Goal: Information Seeking & Learning: Compare options

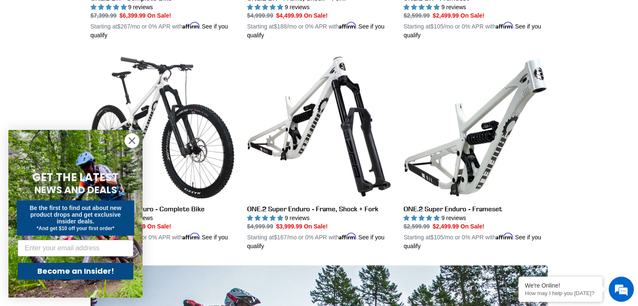
scroll to position [396, 0]
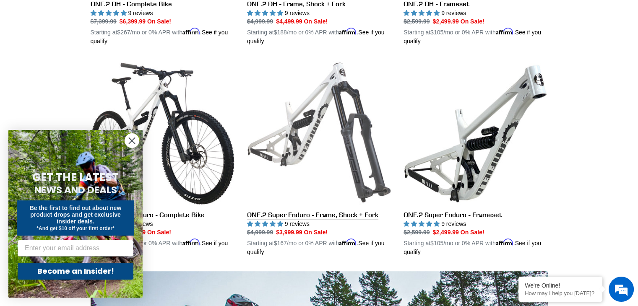
click at [319, 110] on link "ONE.2 Super Enduro - Frame, Shock + Fork" at bounding box center [319, 158] width 144 height 196
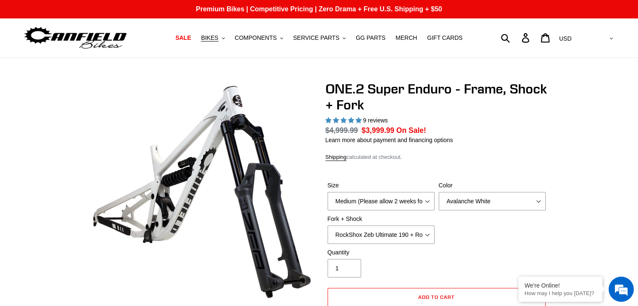
select select "highest-rating"
click at [404, 195] on select "Medium (Please allow 2 weeks for delivery) Large (Sold Out)" at bounding box center [381, 201] width 107 height 18
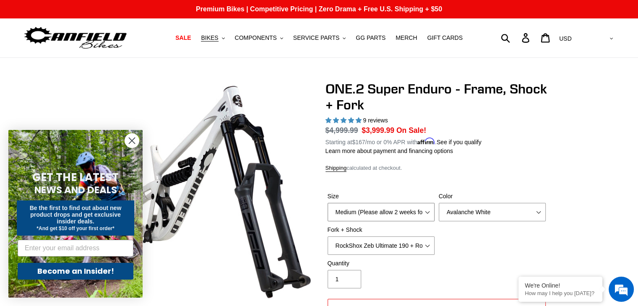
select select "Large (Sold Out)"
click at [328, 203] on select "Medium (Please allow 2 weeks for delivery) Large (Sold Out)" at bounding box center [381, 212] width 107 height 18
click at [467, 206] on select "Avalanche White Bentonite Grey" at bounding box center [492, 212] width 107 height 18
select select "Bentonite Grey"
click at [439, 203] on select "Avalanche White Bentonite Grey" at bounding box center [492, 212] width 107 height 18
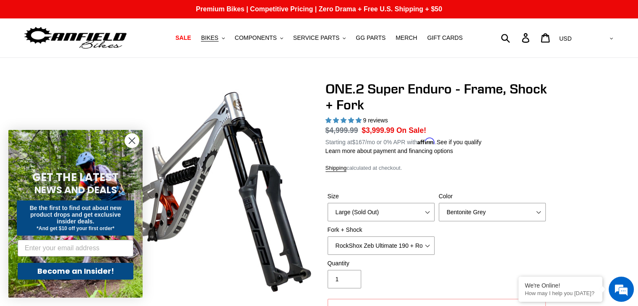
click at [466, 240] on div "Size Medium (Please allow 2 weeks for delivery) Large (Sold Out) Color Avalanch…" at bounding box center [437, 225] width 222 height 67
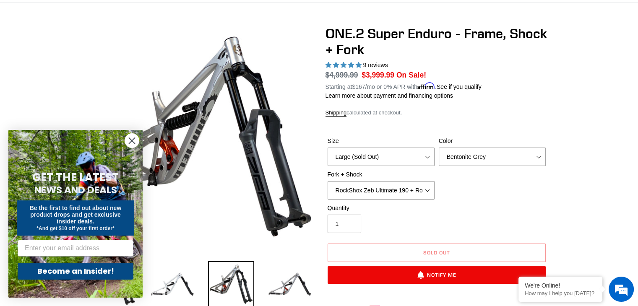
scroll to position [56, 0]
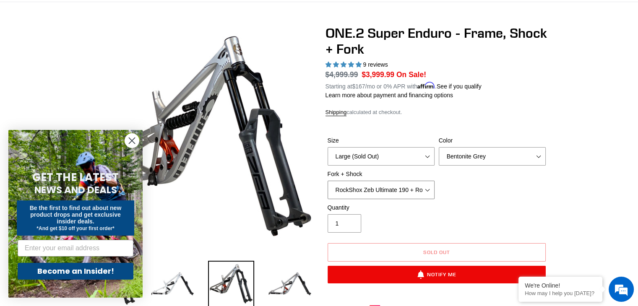
click at [422, 195] on select "RockShox Zeb Ultimate 190 + RockShox Vivid UltDH Coil 250x70" at bounding box center [381, 190] width 107 height 18
click at [328, 181] on select "RockShox Zeb Ultimate 190 + RockShox Vivid UltDH Coil 250x70" at bounding box center [381, 190] width 107 height 18
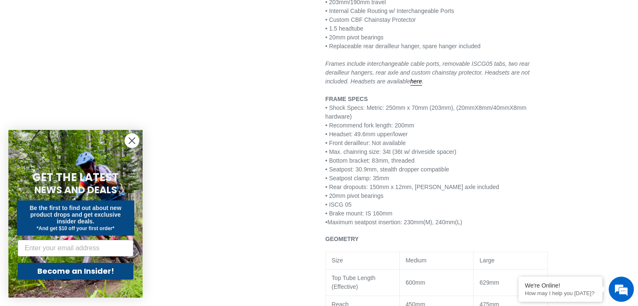
scroll to position [626, 0]
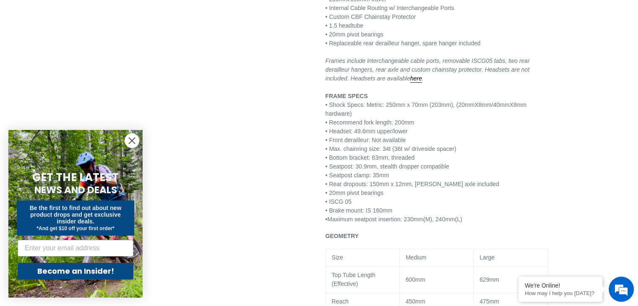
click at [289, 138] on div "Previous slide Next slide" at bounding box center [313, 66] width 470 height 1222
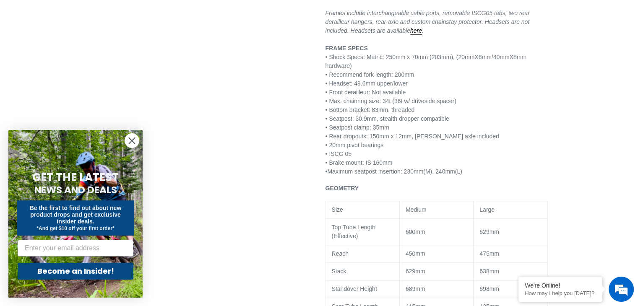
scroll to position [688, 0]
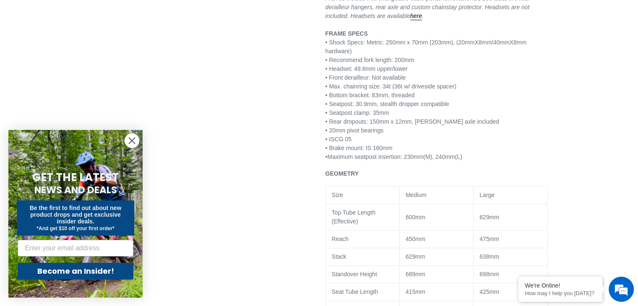
click at [133, 139] on circle "Close dialog" at bounding box center [132, 141] width 14 height 14
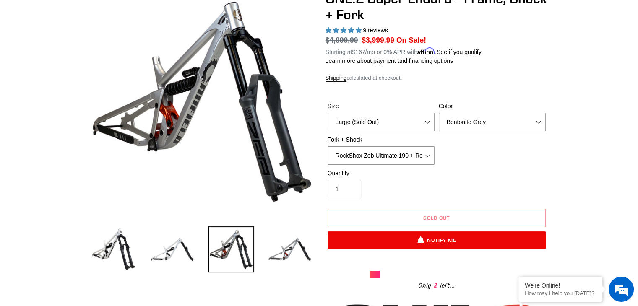
scroll to position [91, 0]
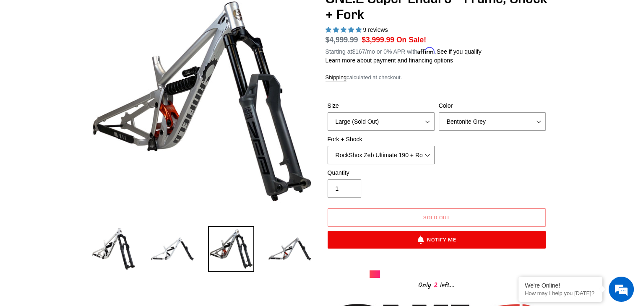
click at [385, 151] on select "RockShox Zeb Ultimate 190 + RockShox Vivid UltDH Coil 250x70" at bounding box center [381, 155] width 107 height 18
click at [535, 157] on div "Size Medium (Please allow 2 weeks for delivery) Large (Sold Out) Color Avalanch…" at bounding box center [437, 135] width 222 height 67
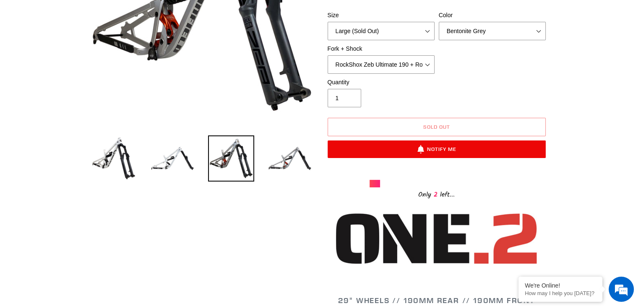
scroll to position [212, 0]
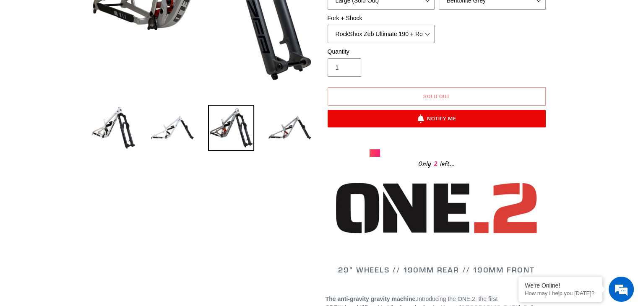
click at [406, 53] on label "Quantity" at bounding box center [381, 51] width 107 height 9
click at [361, 58] on input "1" at bounding box center [345, 67] width 34 height 18
click at [406, 35] on select "RockShox Zeb Ultimate 190 + RockShox Vivid UltDH Coil 250x70" at bounding box center [381, 34] width 107 height 18
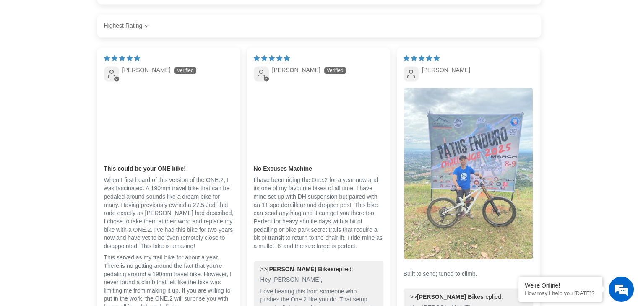
scroll to position [1411, 0]
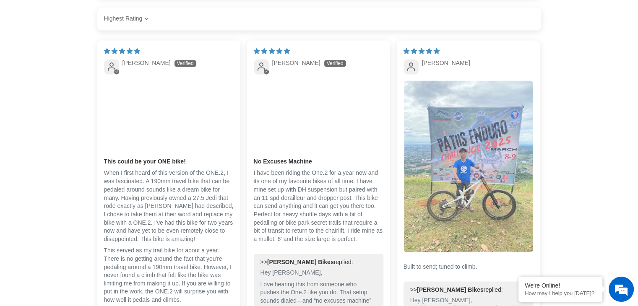
click at [484, 184] on img "Link to user picture 1" at bounding box center [468, 167] width 129 height 172
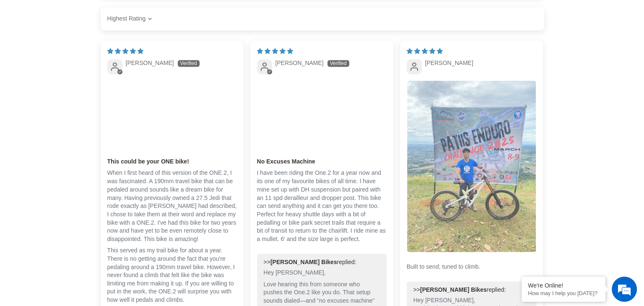
scroll to position [0, 0]
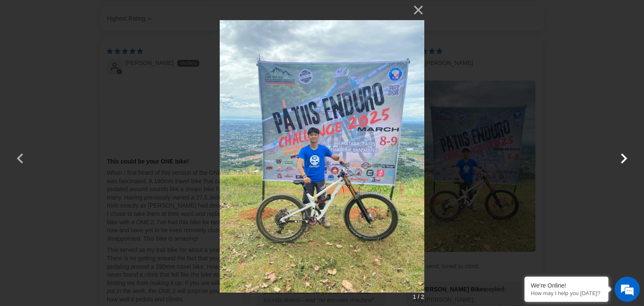
click at [623, 156] on button "button" at bounding box center [624, 153] width 20 height 20
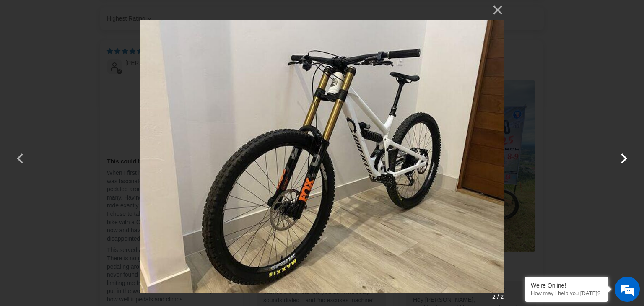
click at [623, 156] on button "button" at bounding box center [624, 153] width 20 height 20
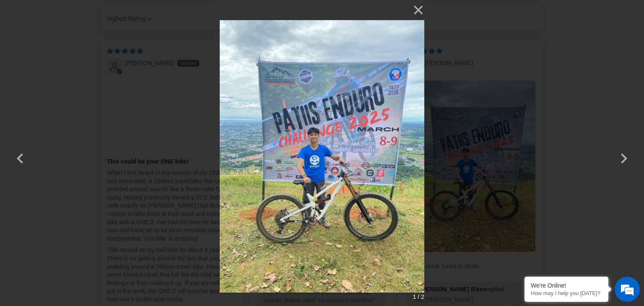
click at [626, 130] on div "× 1 / 2 Loading..." at bounding box center [322, 153] width 644 height 306
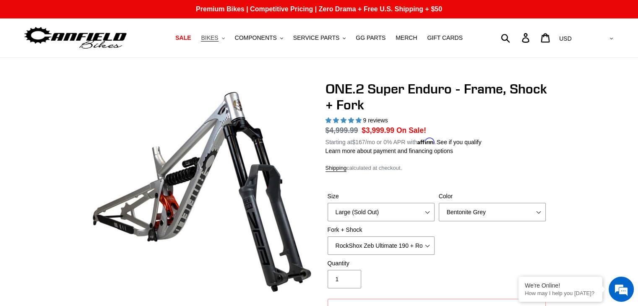
click at [210, 34] on button "BIKES .cls-1{fill:#231f20}" at bounding box center [213, 37] width 32 height 11
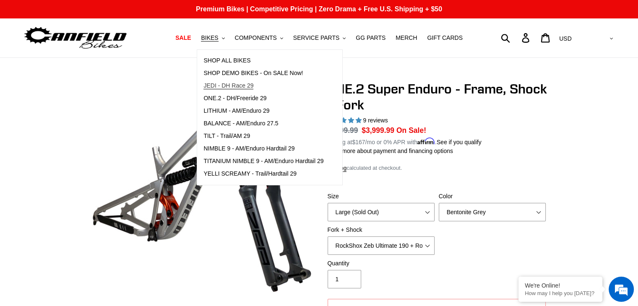
click at [253, 84] on span "JEDI - DH Race 29" at bounding box center [228, 85] width 50 height 7
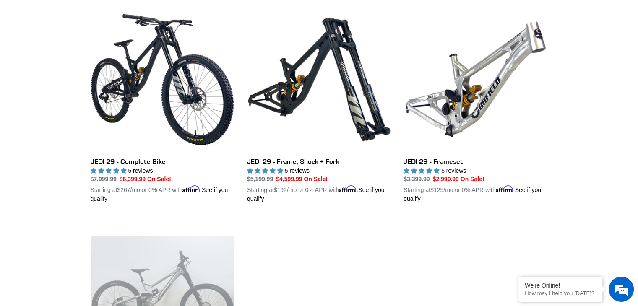
scroll to position [252, 0]
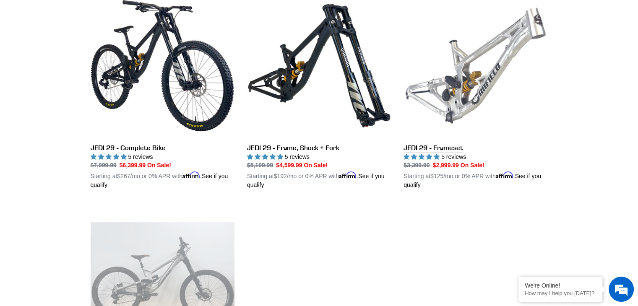
click at [485, 64] on link "JEDI 29 - Frameset" at bounding box center [476, 92] width 144 height 196
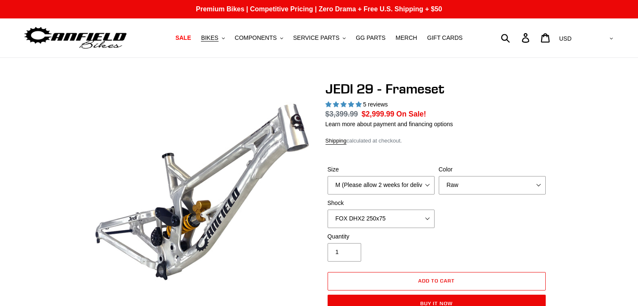
select select "highest-rating"
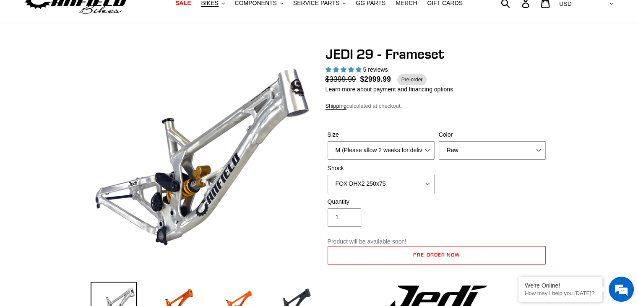
click at [404, 165] on label "Shock" at bounding box center [381, 168] width 107 height 9
click at [404, 175] on select "No Shock FOX DHX2 250x75 RockShox Vivid Ultimate DH 250x75 EXT e-Storia LOX V3" at bounding box center [381, 184] width 107 height 18
click at [391, 140] on div "Size M (Please allow 2 weeks for delivery) L (Please allow 2 weeks for delivery…" at bounding box center [381, 144] width 111 height 29
click at [390, 150] on select "M (Please allow 2 weeks for delivery) L (Please allow 2 weeks for delivery) XL" at bounding box center [381, 150] width 107 height 18
select select "L (Please allow 2 weeks for delivery)"
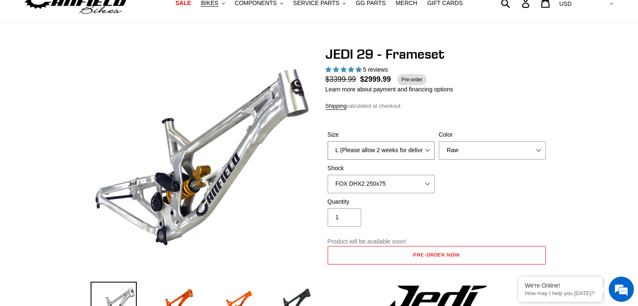
click at [328, 141] on select "M (Please allow 2 weeks for delivery) L (Please allow 2 weeks for delivery) XL" at bounding box center [381, 150] width 107 height 18
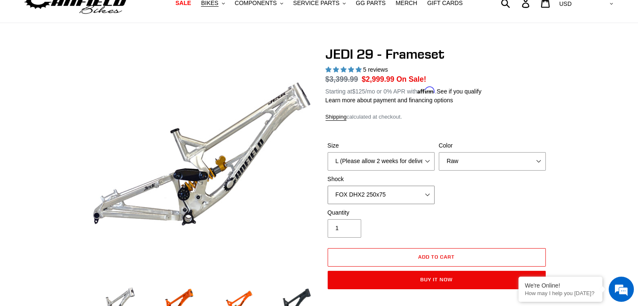
click at [379, 195] on select "No Shock FOX DHX2 250x75 RockShox Vivid Ultimate DH 250x75 EXT e-Storia LOX V3" at bounding box center [381, 195] width 107 height 18
select select "EXT e-Storia LOX V3"
click at [328, 186] on select "No Shock FOX DHX2 250x75 RockShox Vivid Ultimate DH 250x75 EXT e-Storia LOX V3" at bounding box center [381, 195] width 107 height 18
click at [461, 158] on select "Orange Raw Stealth Black" at bounding box center [492, 161] width 107 height 18
click at [462, 159] on select "Orange Raw Stealth Black" at bounding box center [492, 161] width 107 height 18
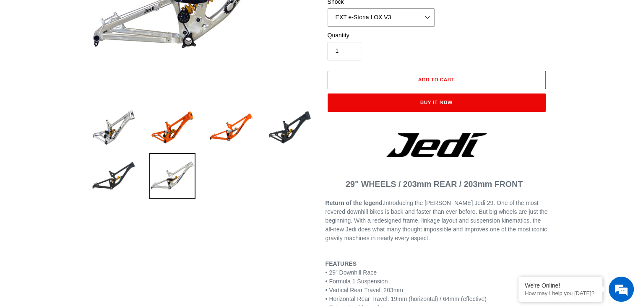
scroll to position [212, 0]
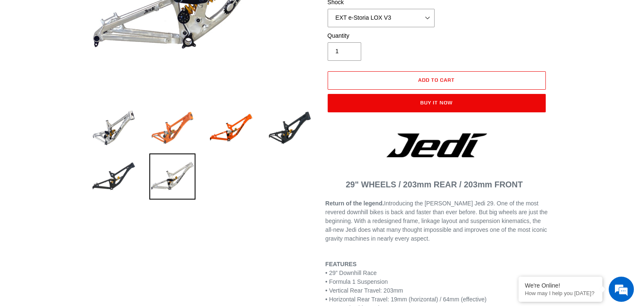
click at [177, 128] on img at bounding box center [172, 128] width 46 height 46
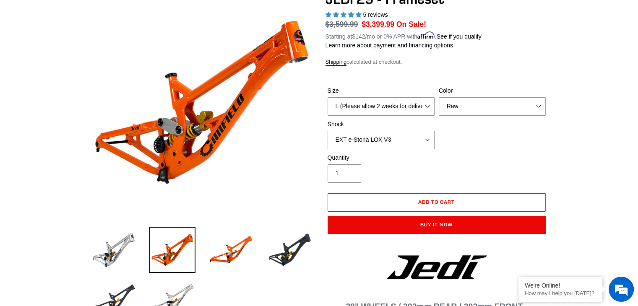
scroll to position [89, 0]
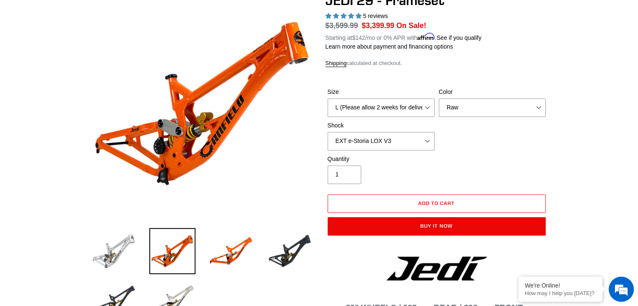
click at [119, 259] on img at bounding box center [114, 251] width 46 height 46
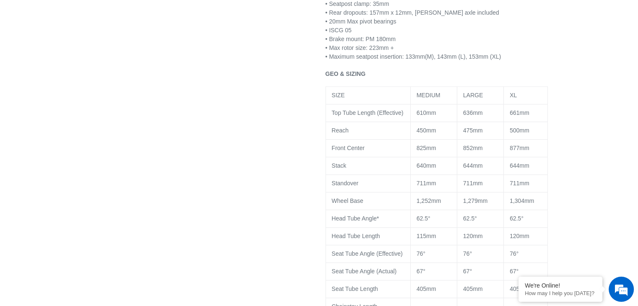
scroll to position [705, 0]
